Goal: Information Seeking & Learning: Learn about a topic

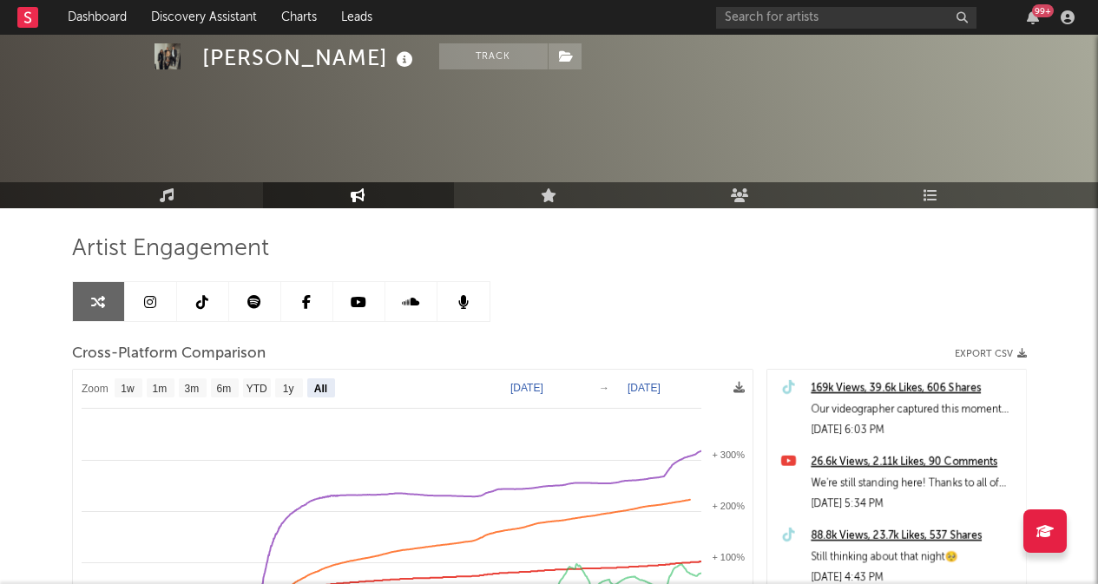
select select "All"
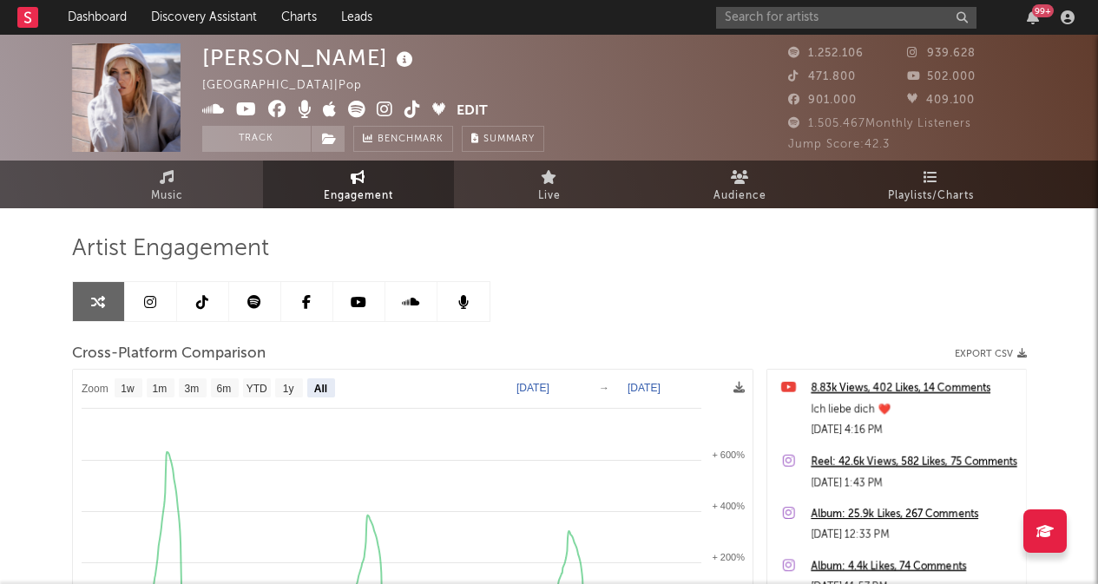
select select "All"
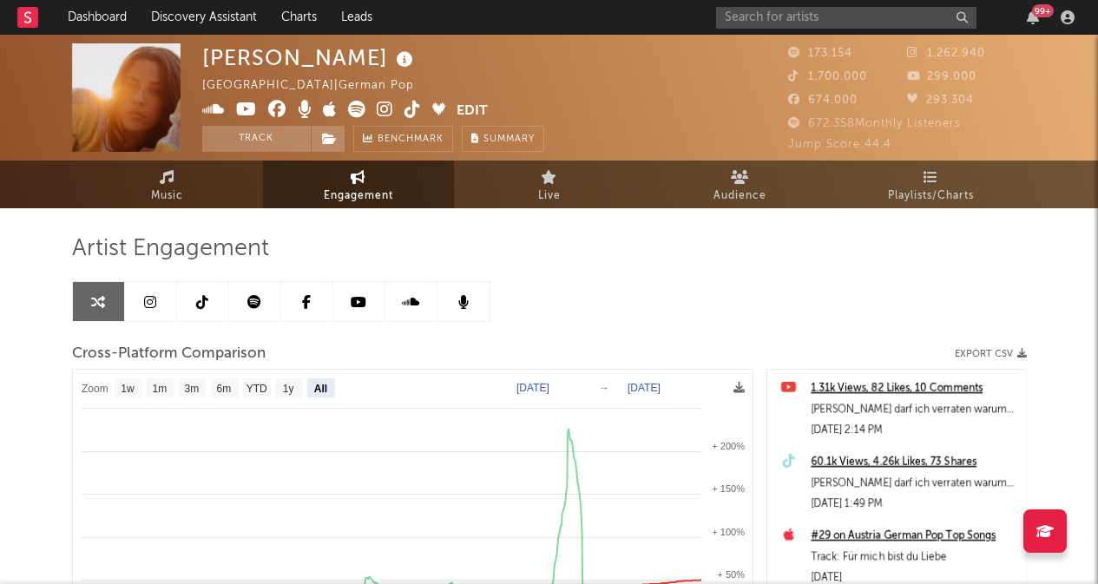
select select "All"
